Goal: Task Accomplishment & Management: Manage account settings

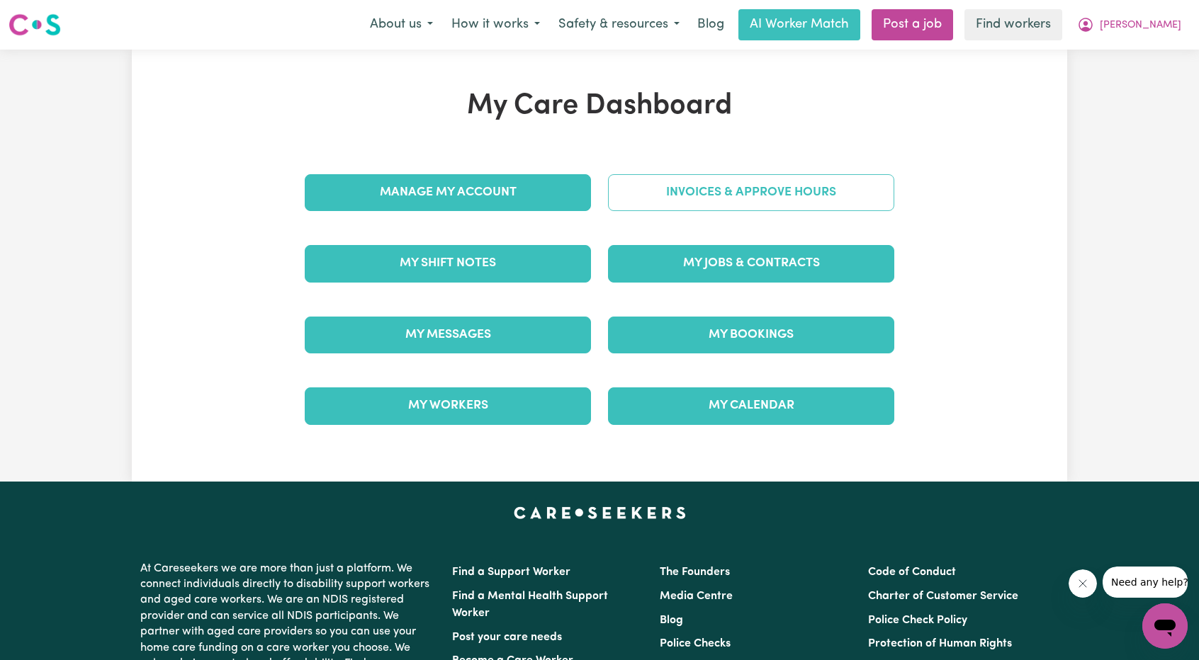
click at [727, 199] on link "Invoices & Approve Hours" at bounding box center [751, 192] width 286 height 37
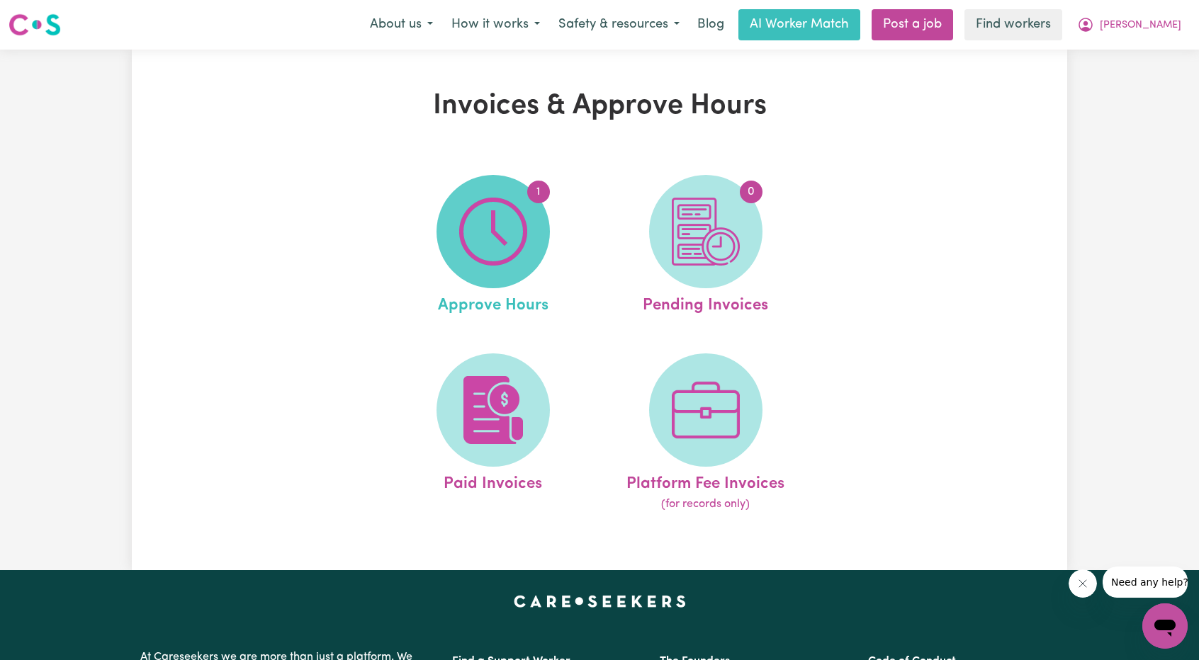
click at [485, 239] on img at bounding box center [493, 232] width 68 height 68
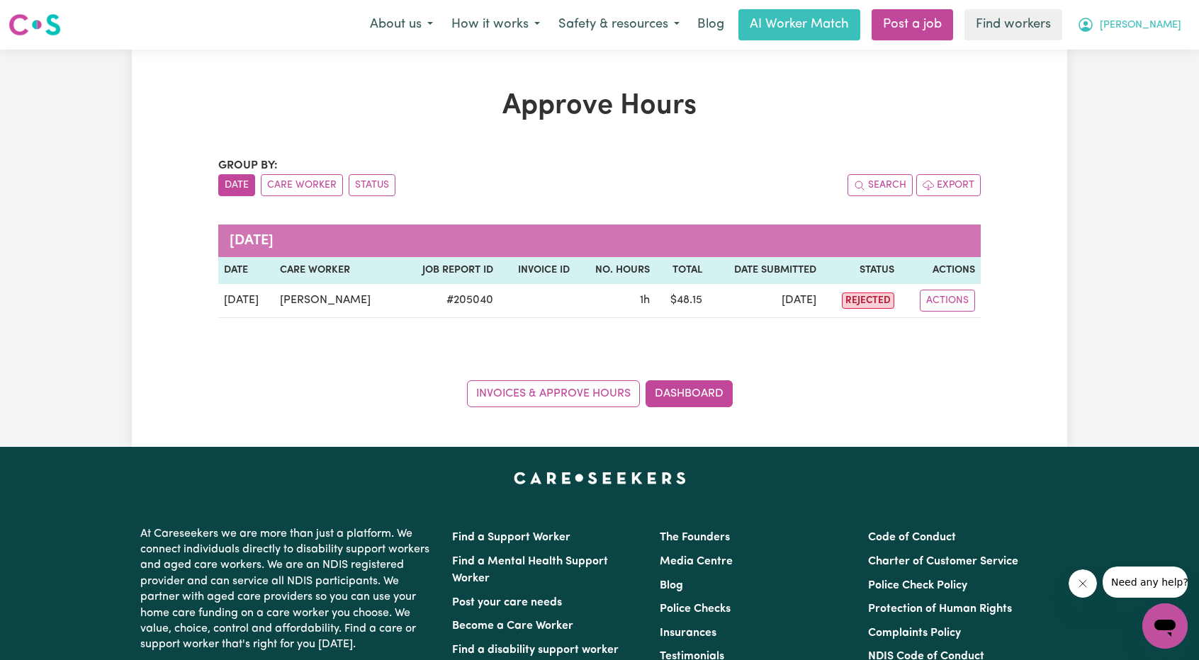
click at [1161, 15] on button "[PERSON_NAME]" at bounding box center [1129, 25] width 123 height 30
click at [1131, 58] on link "My Dashboard" at bounding box center [1134, 55] width 112 height 27
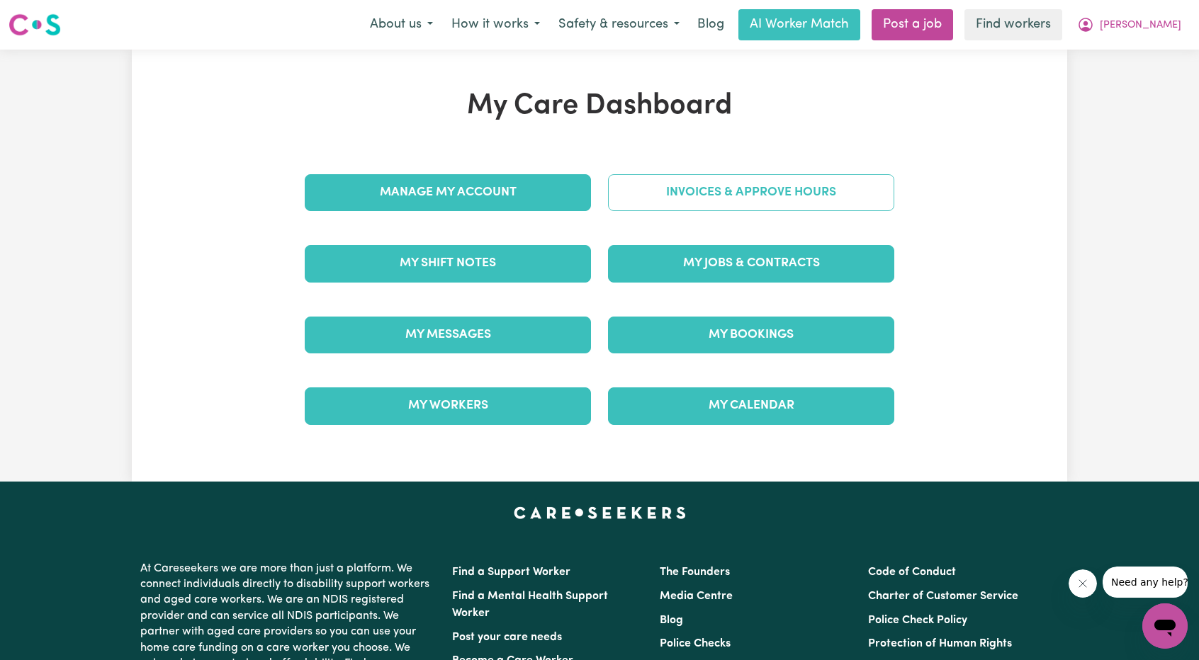
click at [684, 206] on link "Invoices & Approve Hours" at bounding box center [751, 192] width 286 height 37
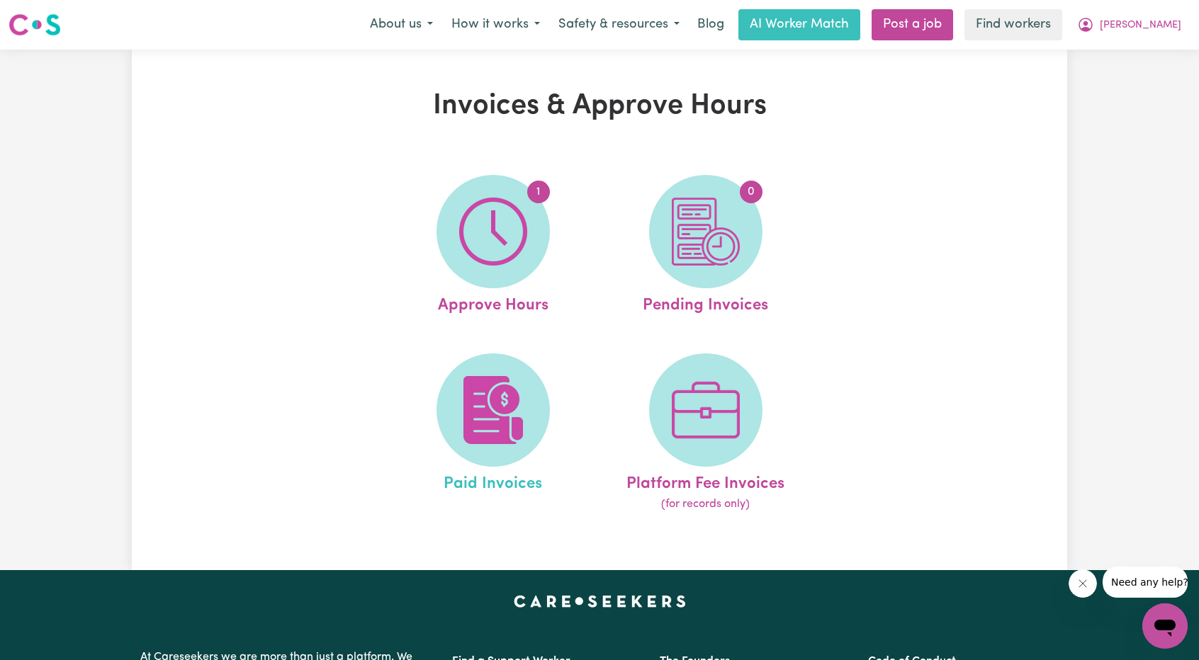
click at [546, 362] on link "Paid Invoices" at bounding box center [493, 434] width 204 height 160
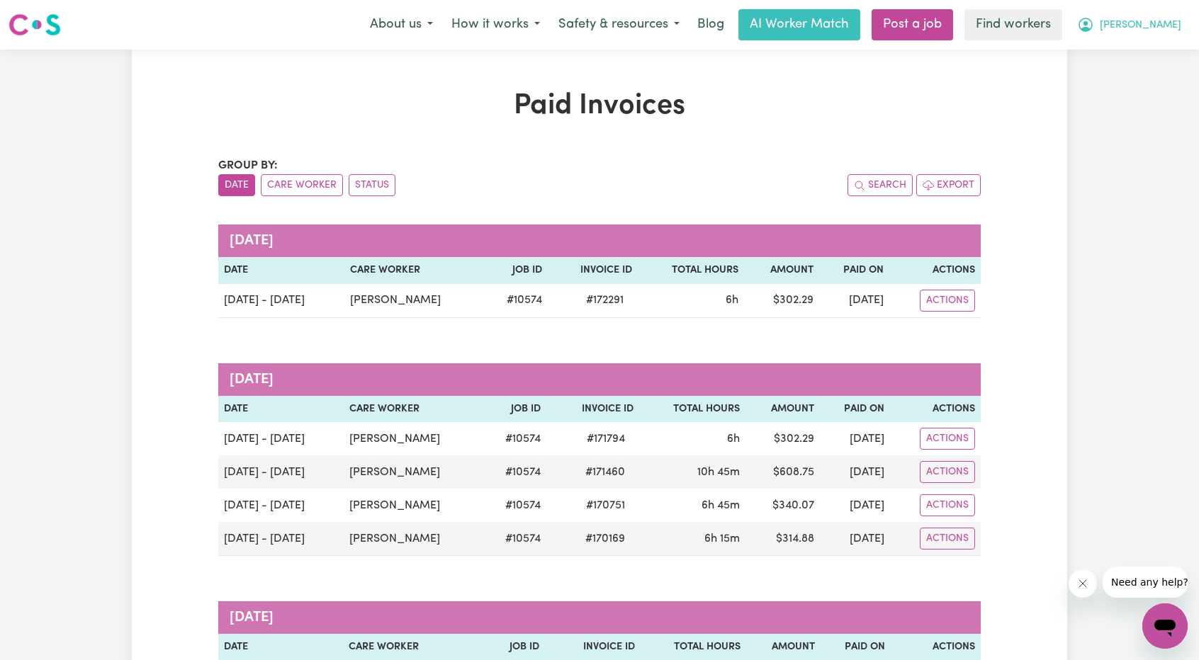
click at [1176, 33] on button "[PERSON_NAME]" at bounding box center [1129, 25] width 123 height 30
click at [1124, 81] on link "Logout" at bounding box center [1134, 81] width 112 height 27
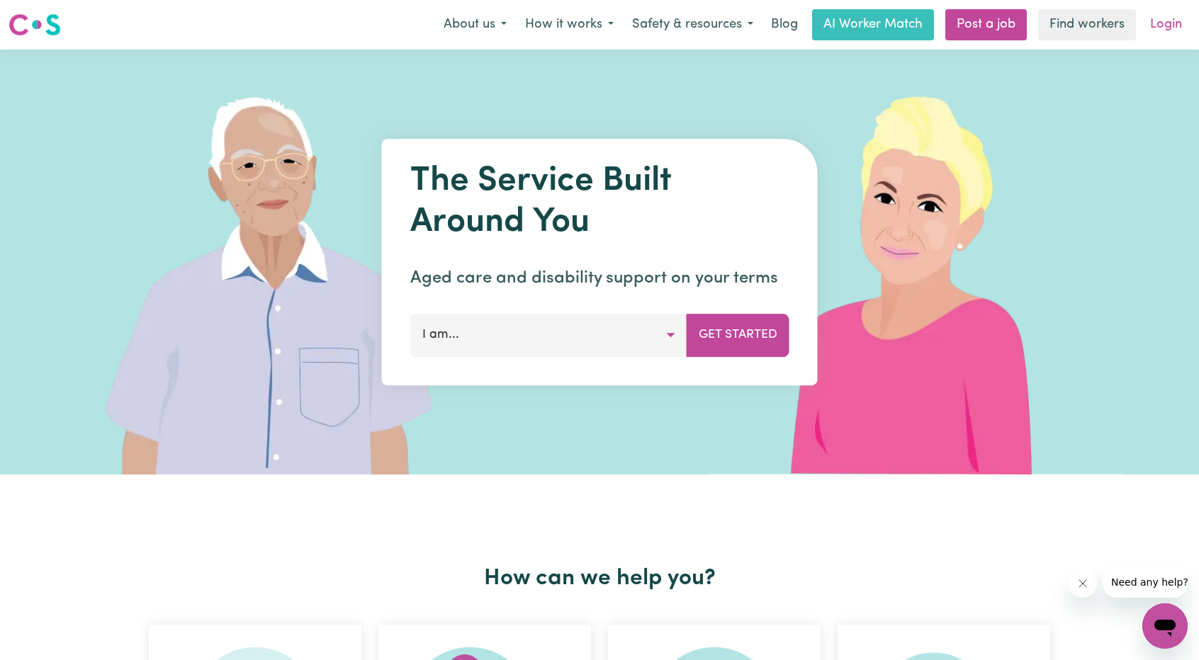
click at [1176, 23] on link "Login" at bounding box center [1165, 24] width 49 height 31
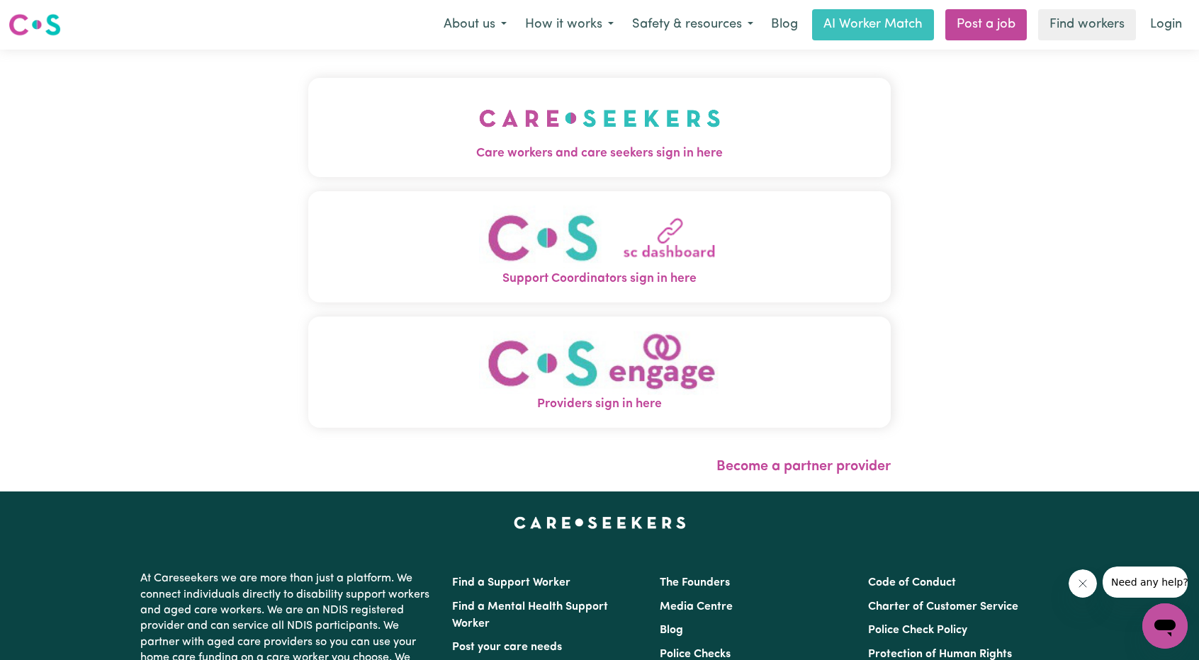
click at [479, 113] on img "Care workers and care seekers sign in here" at bounding box center [600, 118] width 242 height 52
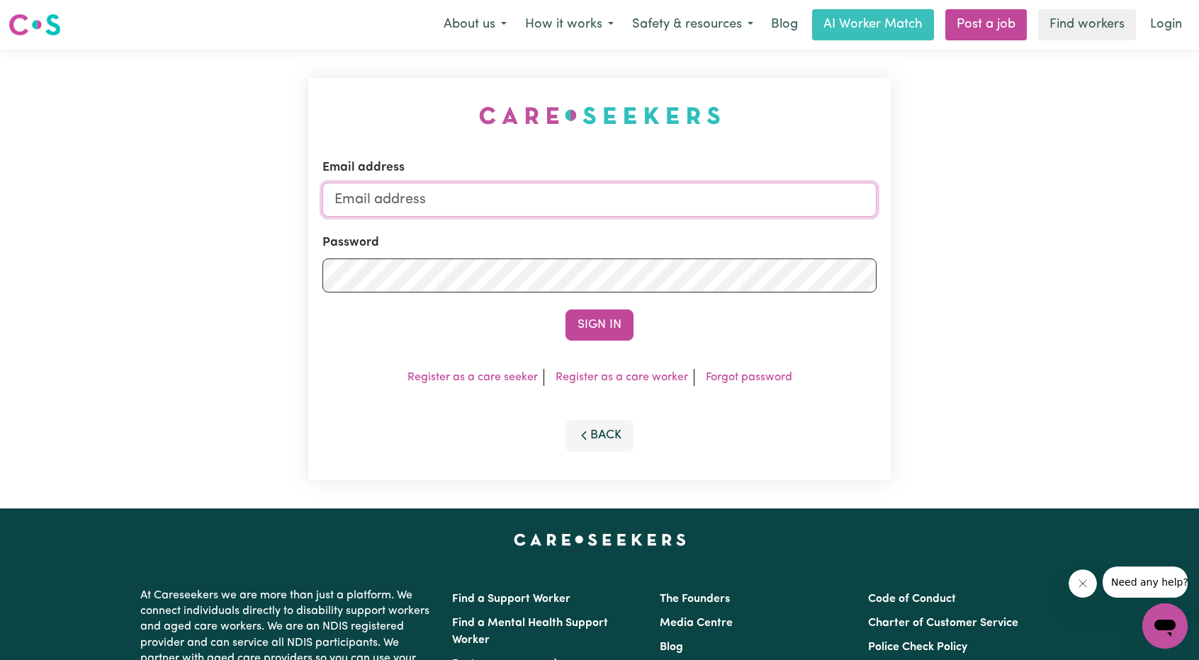
click at [530, 184] on input "Email address" at bounding box center [599, 200] width 554 height 34
drag, startPoint x: 408, startPoint y: 201, endPoint x: 656, endPoint y: 214, distance: 248.4
click at [655, 213] on input "[EMAIL_ADDRESS][PERSON_NAME][DOMAIN_NAME]" at bounding box center [599, 200] width 554 height 34
type input "superuser~[EMAIL_ADDRESS][DOMAIN_NAME]"
click at [614, 320] on button "Sign In" at bounding box center [599, 325] width 68 height 31
